Goal: Task Accomplishment & Management: Use online tool/utility

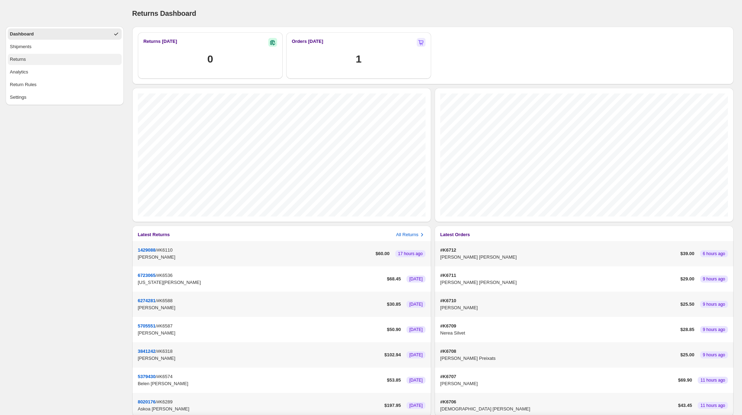
click at [58, 61] on button "Returns" at bounding box center [65, 59] width 114 height 11
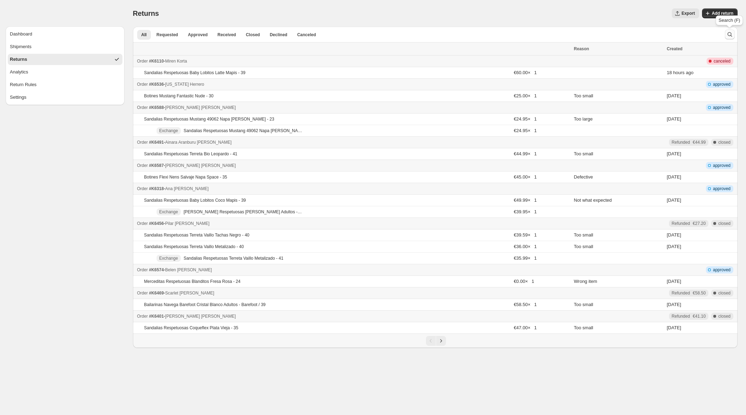
click at [730, 35] on icon "Search and filter results" at bounding box center [729, 34] width 5 height 5
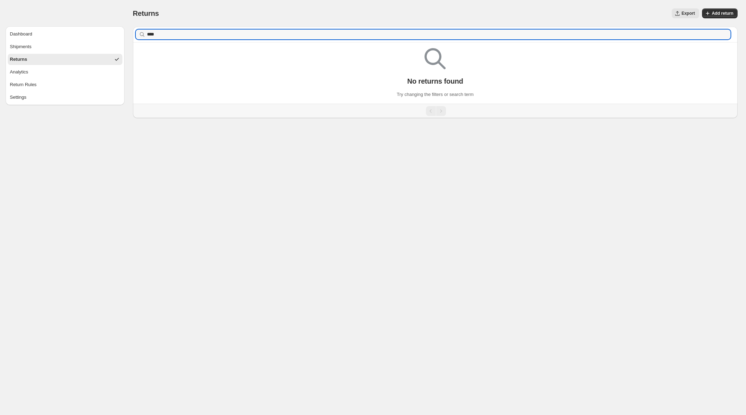
type input "****"
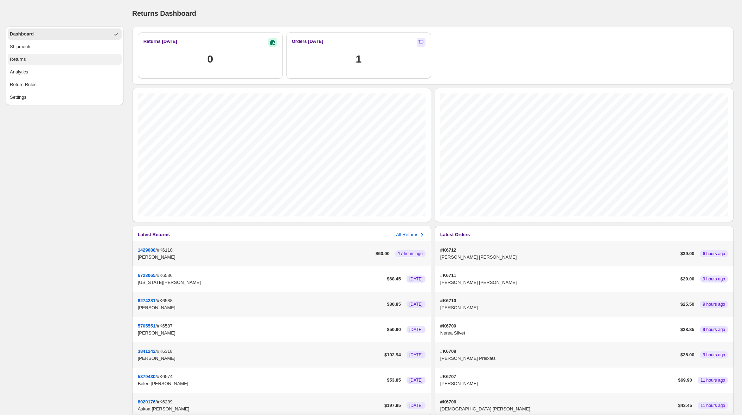
click at [78, 59] on button "Returns" at bounding box center [65, 59] width 114 height 11
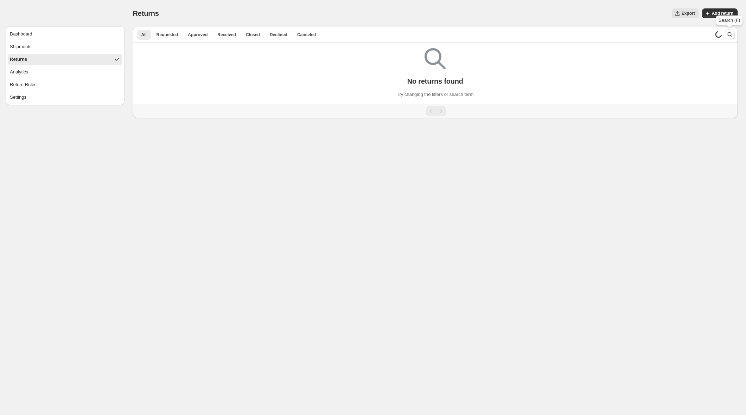
click at [731, 34] on icon "Search and filter results" at bounding box center [729, 34] width 5 height 5
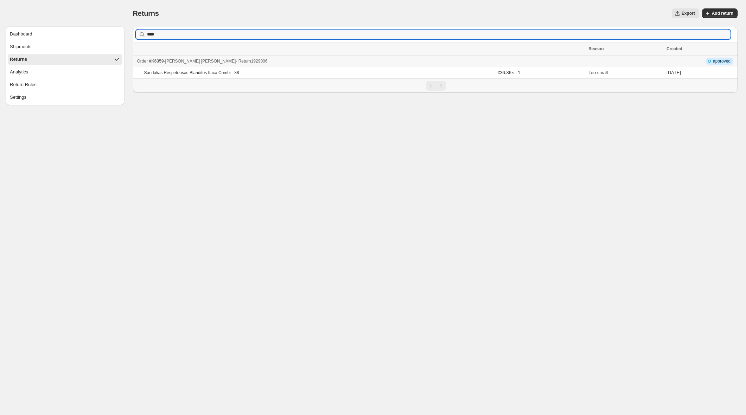
type input "****"
click at [285, 61] on div "Order #K6359 - [PERSON_NAME] - Return 1929006" at bounding box center [360, 61] width 447 height 7
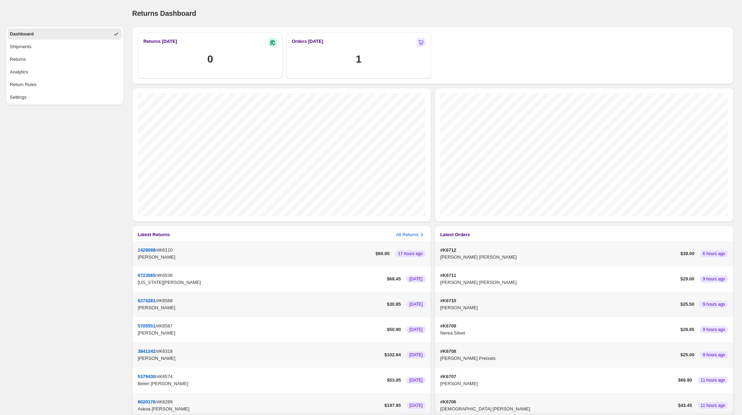
click at [217, 305] on p "[PERSON_NAME]" at bounding box center [261, 307] width 246 height 7
click at [144, 300] on p "6274281" at bounding box center [147, 300] width 18 height 5
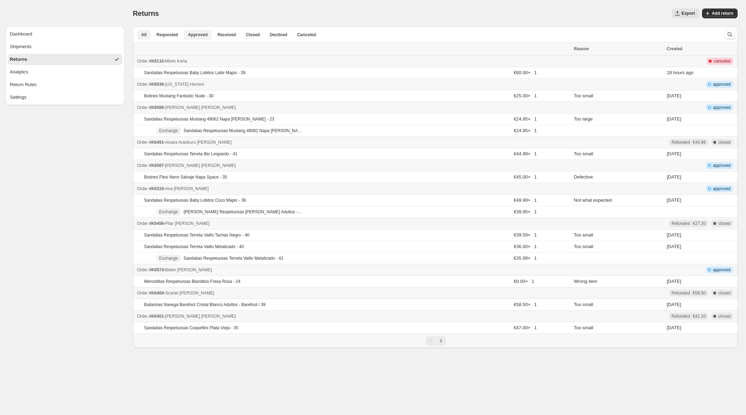
click at [200, 35] on span "Approved" at bounding box center [198, 35] width 20 height 6
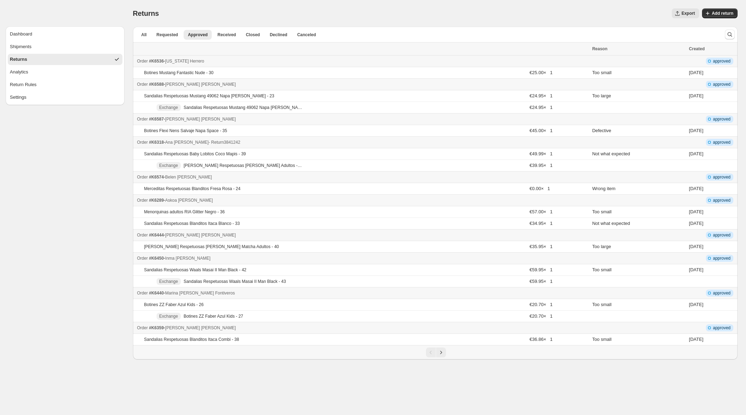
click at [271, 144] on div "Order #K6318 - Ana González Moreno - Return 3841242" at bounding box center [362, 142] width 451 height 7
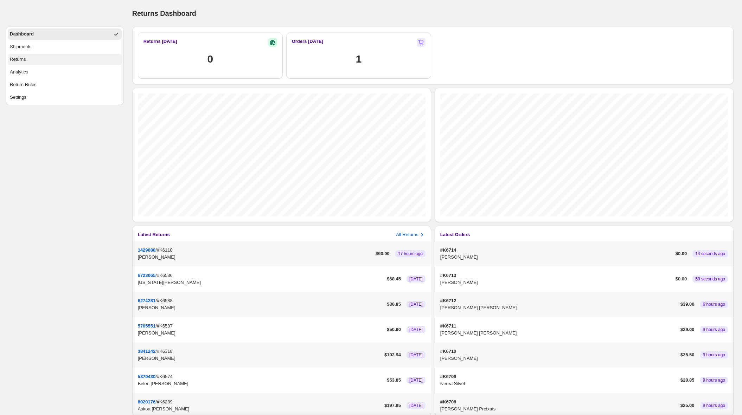
click at [38, 59] on button "Returns" at bounding box center [65, 59] width 114 height 11
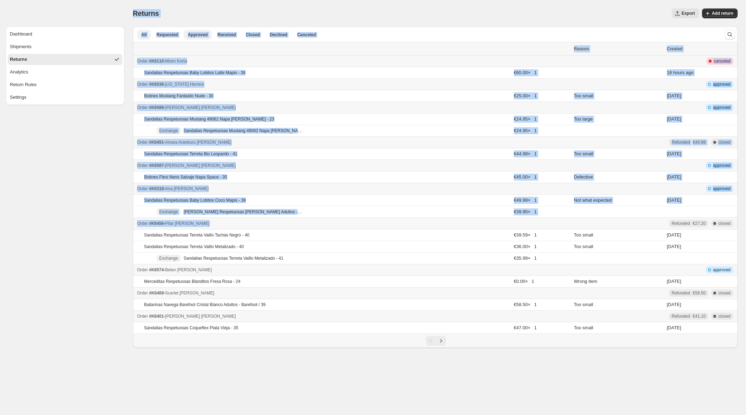
click at [197, 36] on span "Approved" at bounding box center [198, 35] width 20 height 6
click at [223, 1] on div "Returns. This page is ready Returns Export More actions Export Add return" at bounding box center [435, 13] width 605 height 27
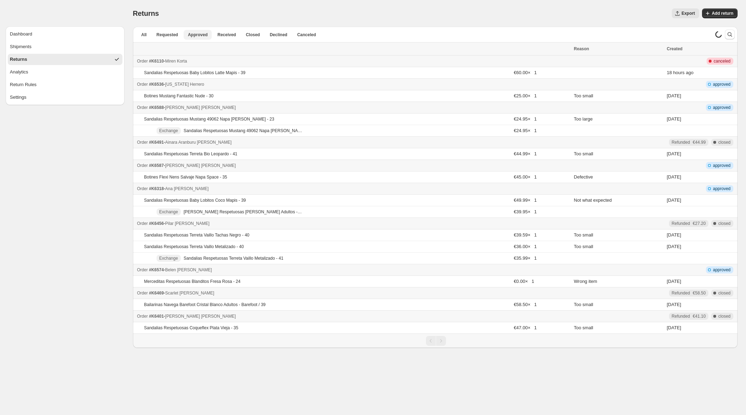
click at [200, 37] on span "Approved" at bounding box center [198, 35] width 20 height 6
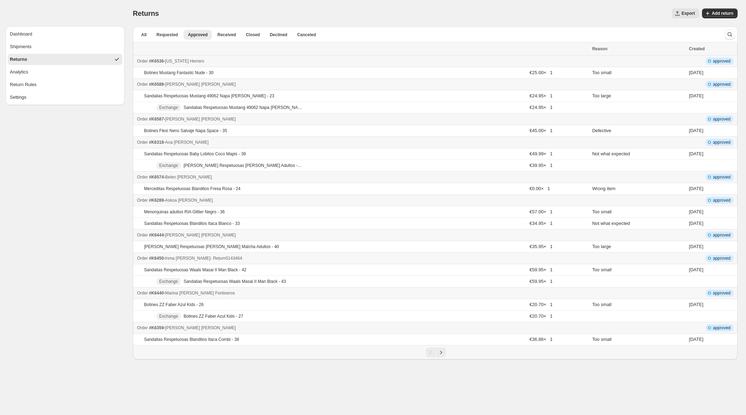
click at [286, 258] on div "Order #K6450 - Inma Diaz Jimenez - Return 5143464" at bounding box center [362, 258] width 451 height 7
click at [272, 295] on div "Order #K6440 - Marina Cortés Fontiveros - Return 6306096" at bounding box center [362, 293] width 451 height 7
click at [442, 353] on icon "Next" at bounding box center [440, 352] width 7 height 7
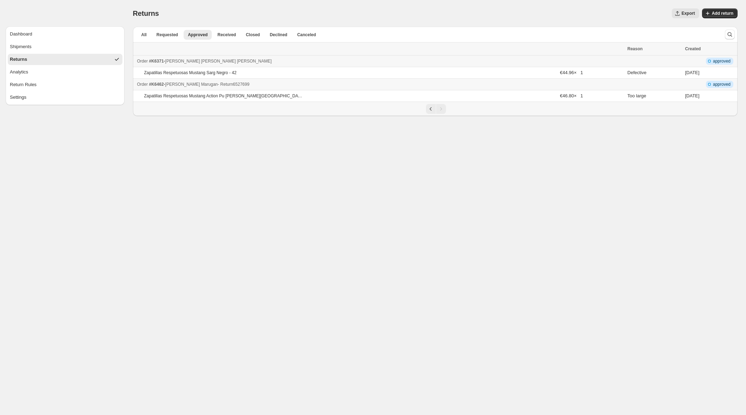
click at [284, 84] on div "Order #K6462 - Mariano Marugan - Return 6527699" at bounding box center [380, 84] width 486 height 7
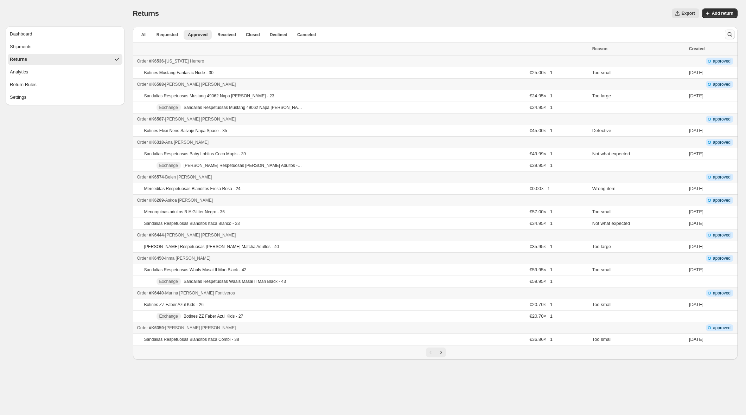
click at [730, 33] on icon "Search and filter results" at bounding box center [729, 34] width 7 height 7
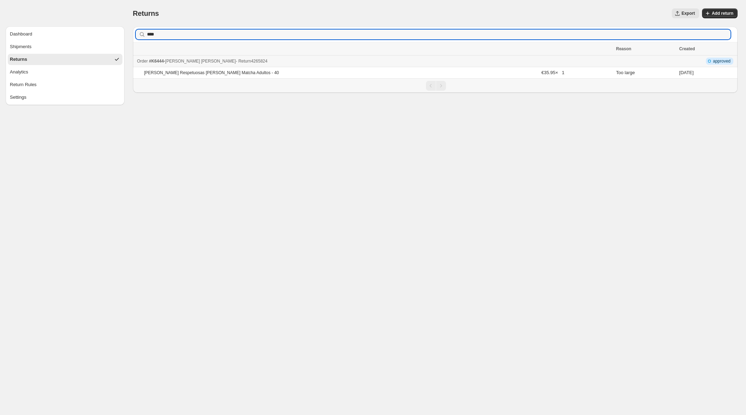
click at [279, 64] on div "Order #K6444 - Ana María Alonso Izquierdo - Return 4265824" at bounding box center [374, 61] width 475 height 7
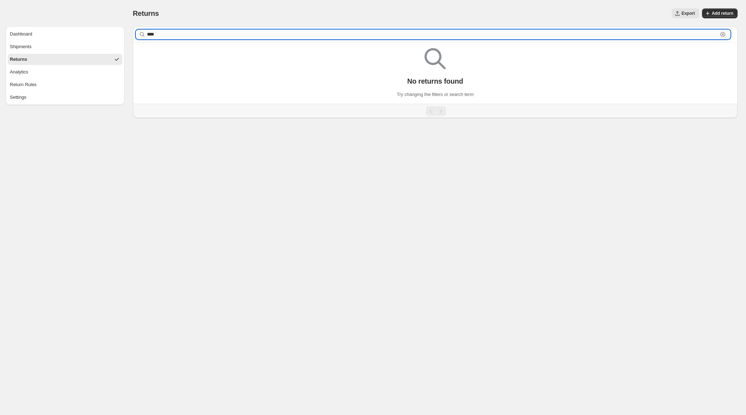
drag, startPoint x: 150, startPoint y: 35, endPoint x: 168, endPoint y: 34, distance: 18.0
click at [168, 34] on input "****" at bounding box center [432, 35] width 571 height 10
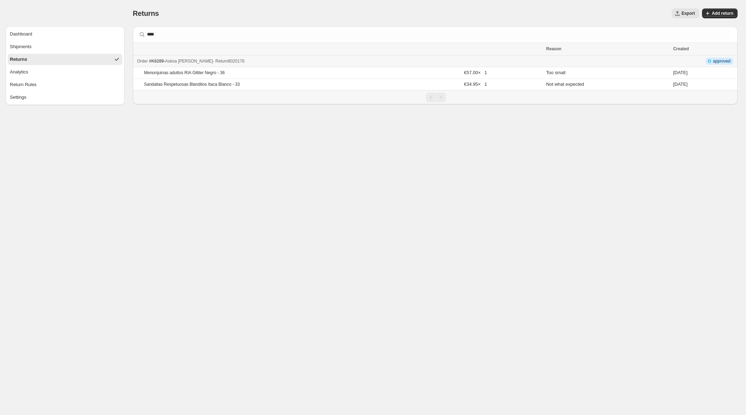
click at [295, 63] on div "Order #K6289 - Askoa Garay Torga - Return 8020176" at bounding box center [339, 61] width 405 height 7
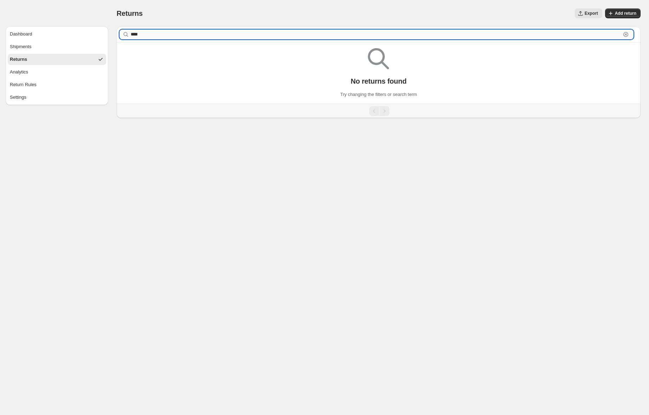
click at [147, 35] on input "****" at bounding box center [376, 35] width 490 height 10
paste input "*"
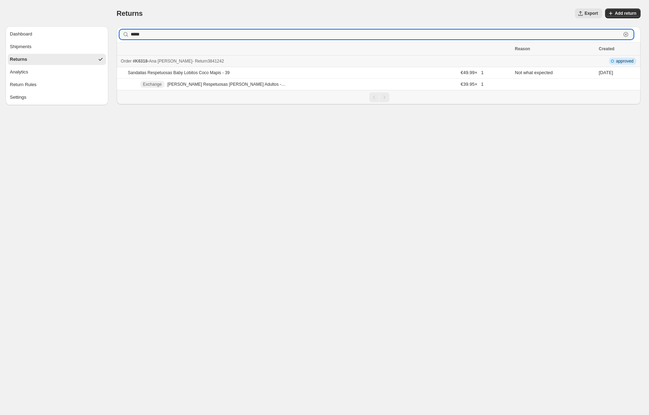
type input "*****"
click at [260, 66] on td "Order #K6318 - Ana González Moreno - Return 3841242" at bounding box center [315, 62] width 397 height 12
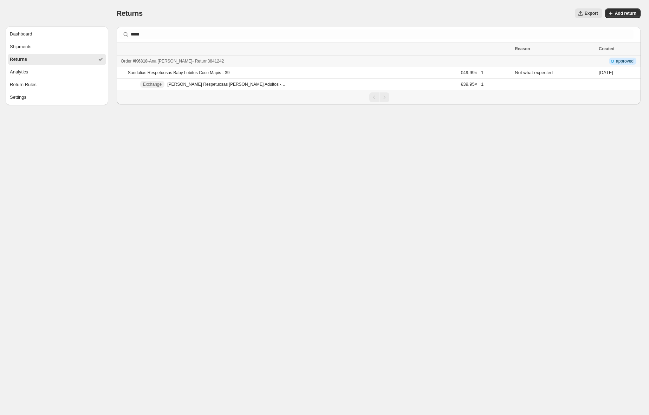
click at [262, 60] on div "Order #K6318 - Ana González Moreno - Return 3841242" at bounding box center [316, 61] width 390 height 7
